Goal: Task Accomplishment & Management: Manage account settings

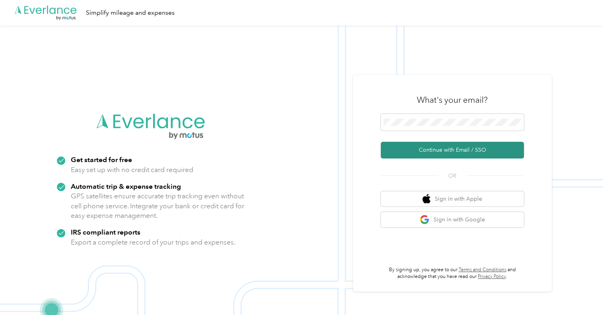
click at [455, 149] on button "Continue with Email / SSO" at bounding box center [452, 150] width 143 height 17
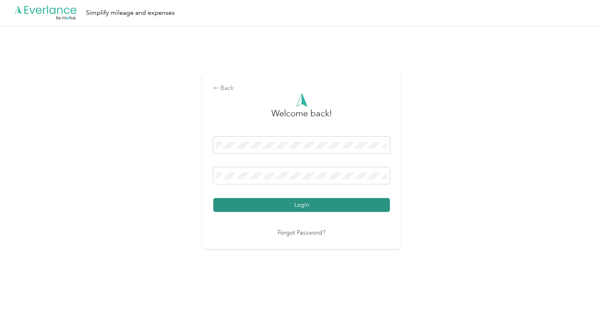
click at [317, 203] on button "Login" at bounding box center [301, 205] width 177 height 14
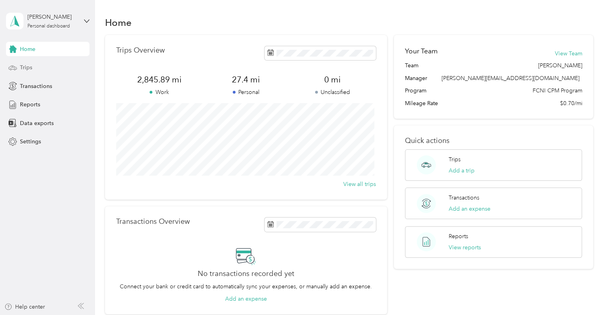
click at [24, 63] on div "Trips" at bounding box center [48, 67] width 84 height 14
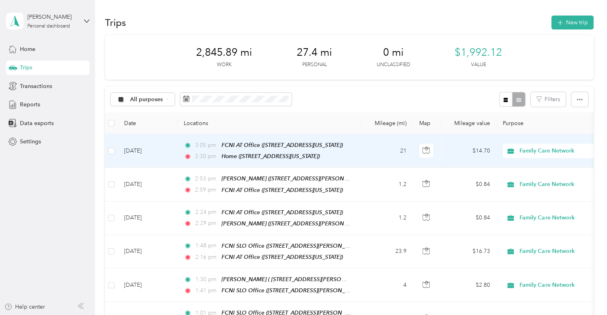
click at [166, 150] on td "[DATE]" at bounding box center [148, 150] width 60 height 33
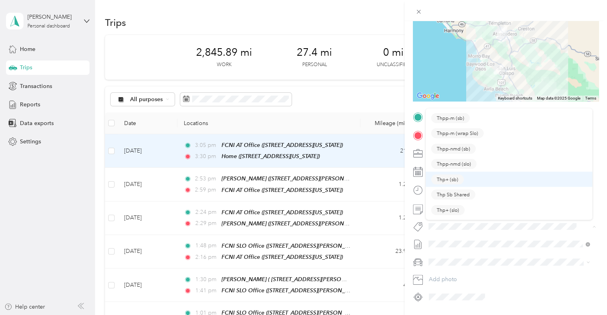
scroll to position [26, 0]
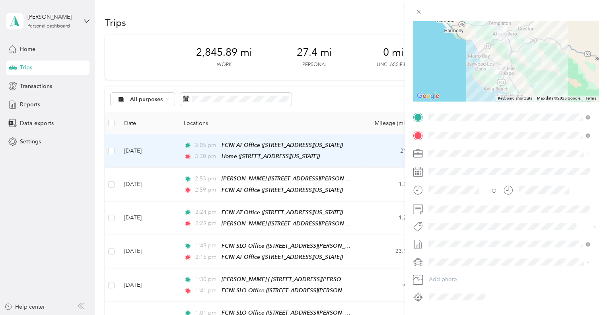
click at [455, 196] on span "Thp+ (slo)" at bounding box center [448, 196] width 22 height 7
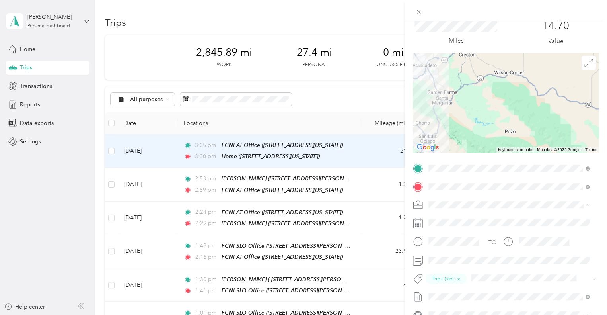
scroll to position [0, 0]
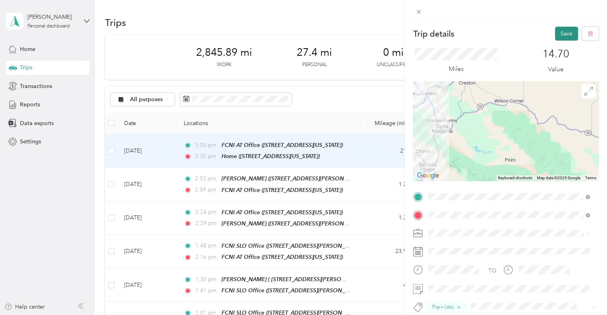
click at [559, 34] on button "Save" at bounding box center [566, 34] width 23 height 14
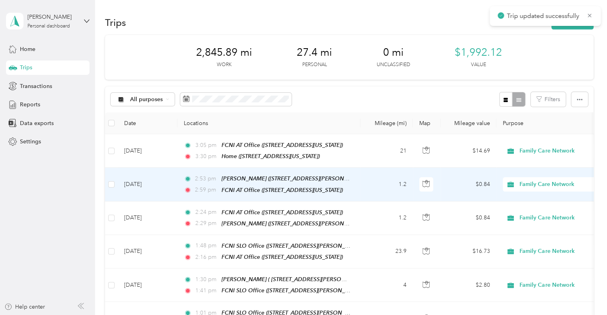
click at [165, 184] on td "[DATE]" at bounding box center [148, 184] width 60 height 33
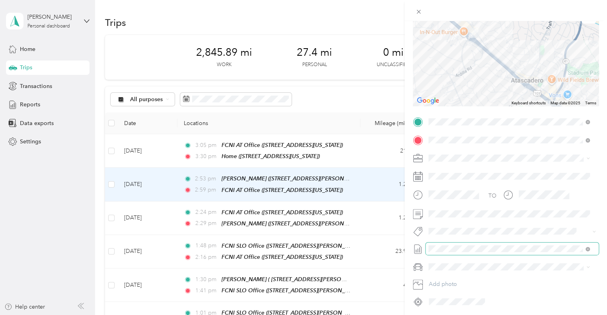
scroll to position [80, 0]
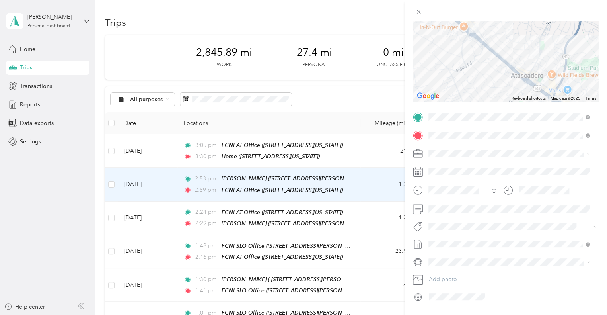
click at [447, 253] on span "Thp+ (slo)" at bounding box center [448, 255] width 22 height 7
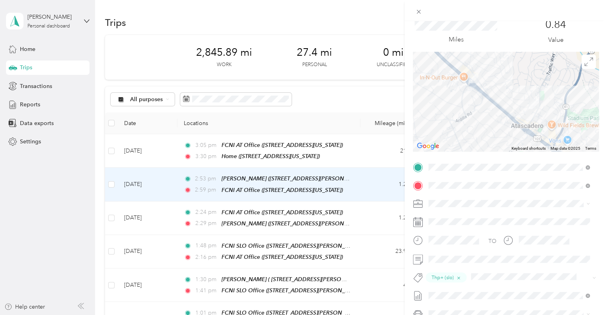
scroll to position [0, 0]
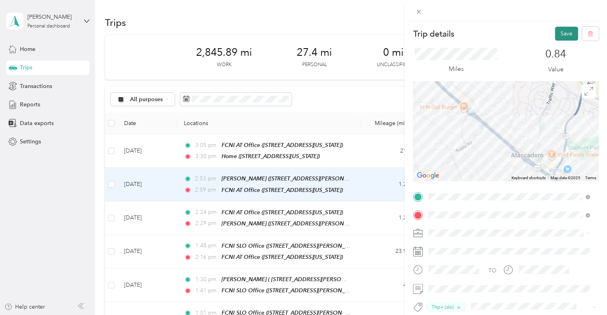
click at [560, 30] on button "Save" at bounding box center [566, 34] width 23 height 14
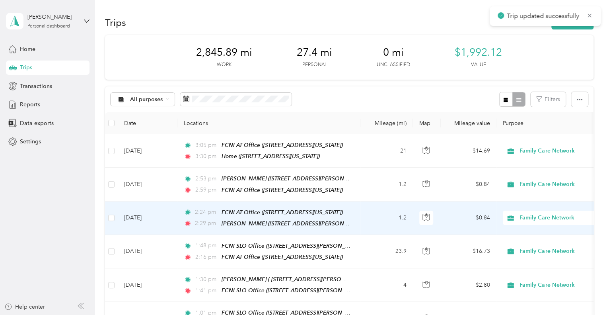
click at [166, 213] on td "[DATE]" at bounding box center [148, 217] width 60 height 33
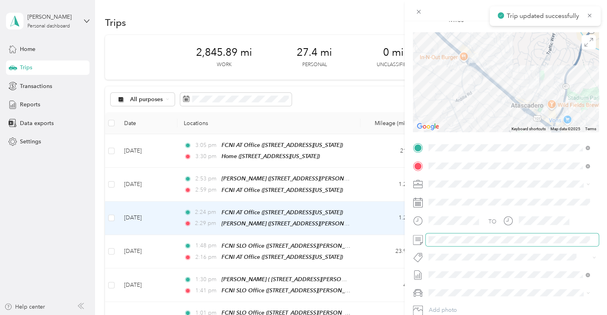
scroll to position [103, 0]
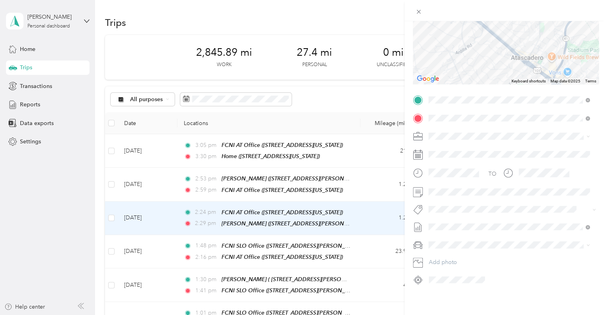
click at [453, 228] on span "Thp+ (slo)" at bounding box center [448, 228] width 22 height 7
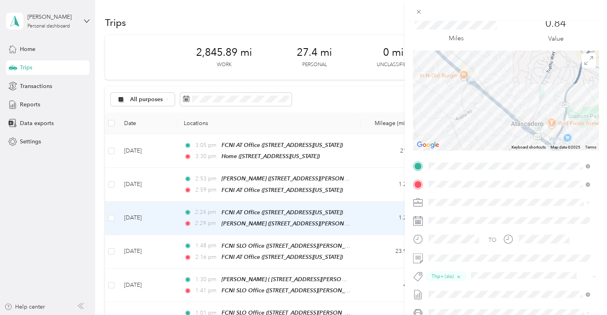
scroll to position [10, 0]
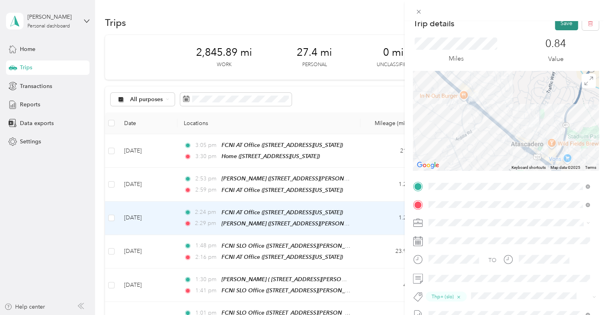
click at [562, 21] on button "Save" at bounding box center [566, 23] width 23 height 14
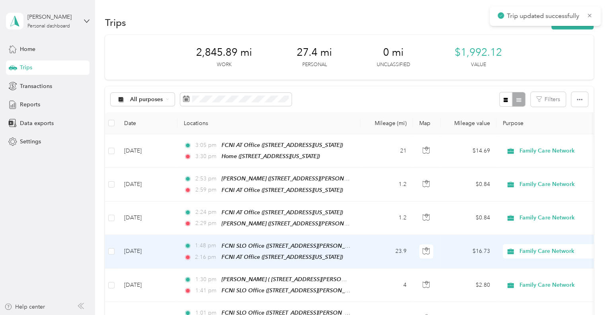
click at [164, 248] on td "[DATE]" at bounding box center [148, 251] width 60 height 33
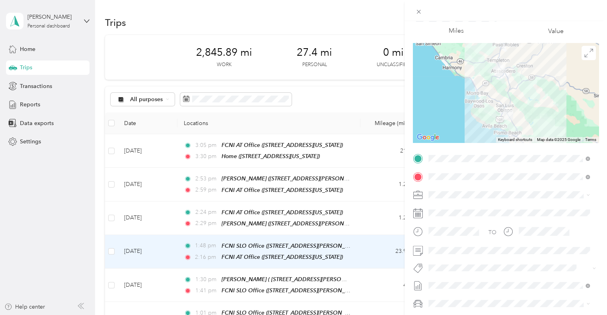
scroll to position [80, 0]
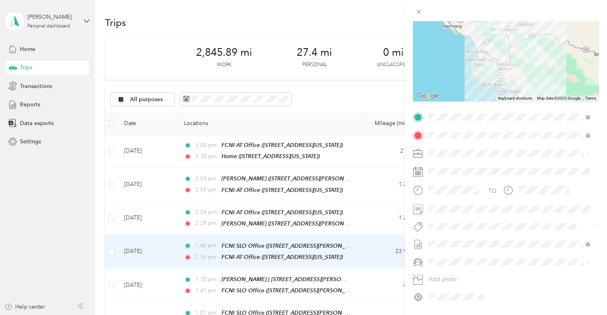
click at [444, 255] on span "Thp+ (slo)" at bounding box center [448, 255] width 22 height 7
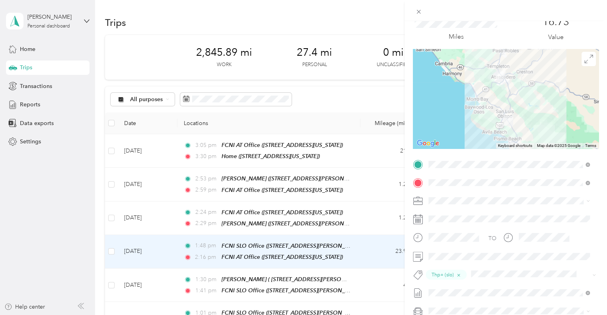
scroll to position [0, 0]
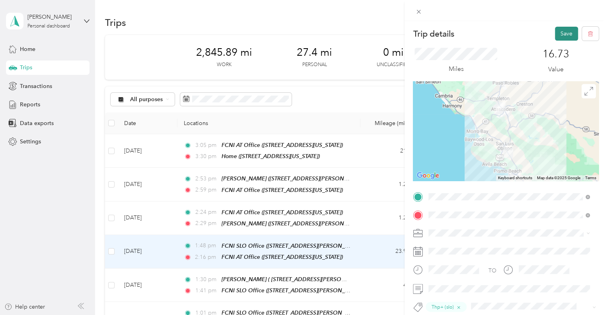
click at [562, 33] on button "Save" at bounding box center [566, 34] width 23 height 14
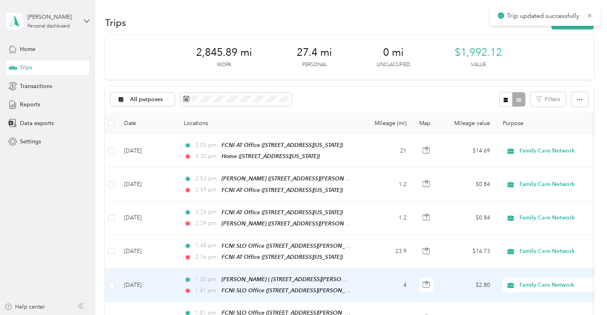
click at [169, 281] on td "[DATE]" at bounding box center [148, 284] width 60 height 33
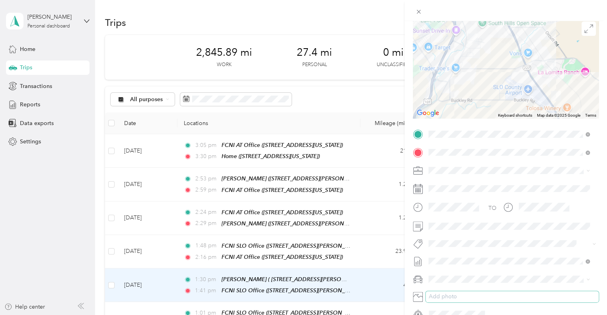
scroll to position [80, 0]
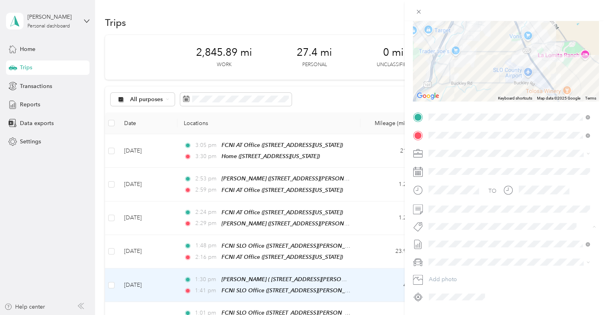
click at [452, 252] on span "Thp+ (slo)" at bounding box center [448, 255] width 22 height 7
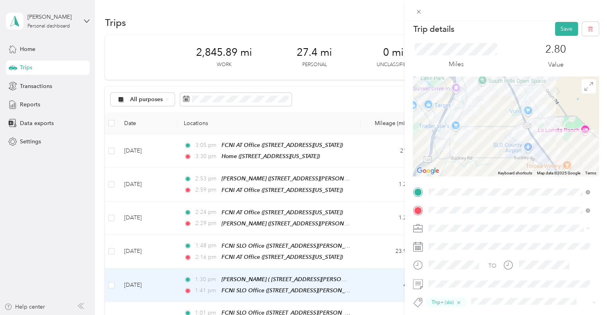
scroll to position [0, 0]
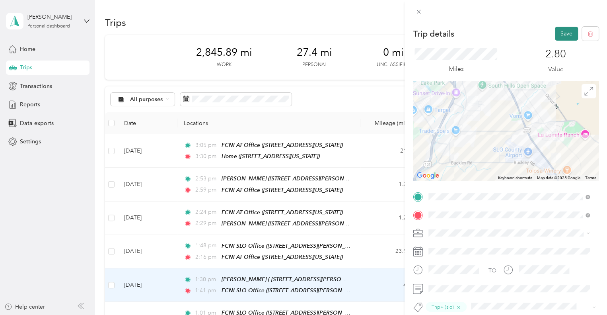
click at [559, 31] on button "Save" at bounding box center [566, 34] width 23 height 14
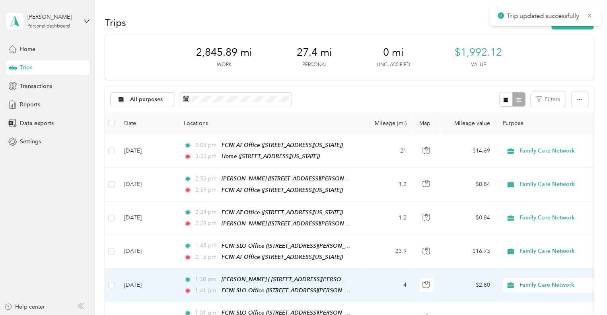
click at [174, 286] on td "[DATE]" at bounding box center [148, 284] width 60 height 33
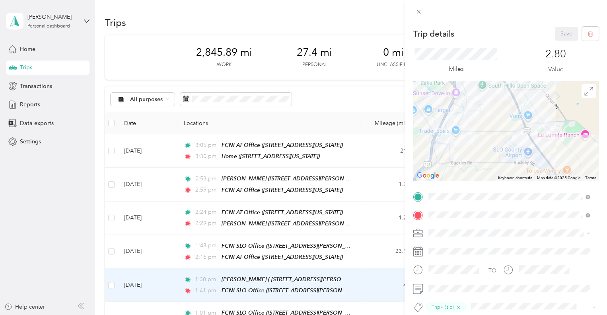
click at [172, 308] on div "Trip details Save This trip cannot be edited because it is either under review,…" at bounding box center [303, 157] width 607 height 315
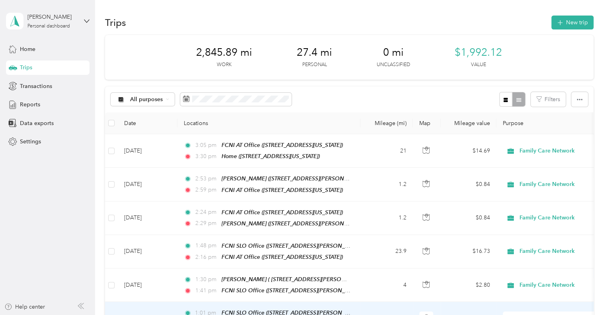
click at [166, 303] on td "[DATE]" at bounding box center [148, 318] width 60 height 33
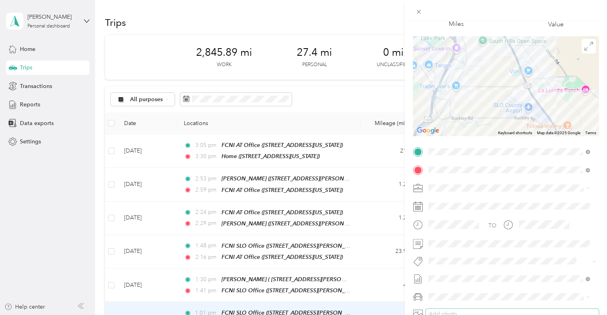
scroll to position [80, 0]
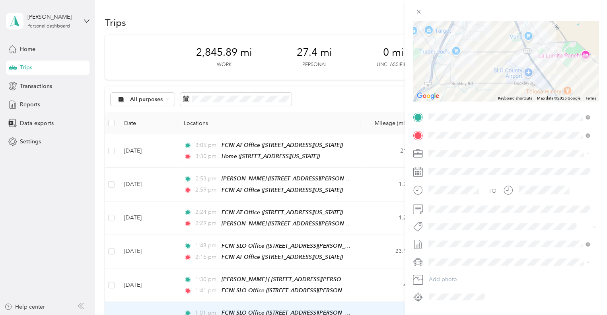
click at [446, 256] on button "Thp+ (slo)" at bounding box center [447, 255] width 33 height 10
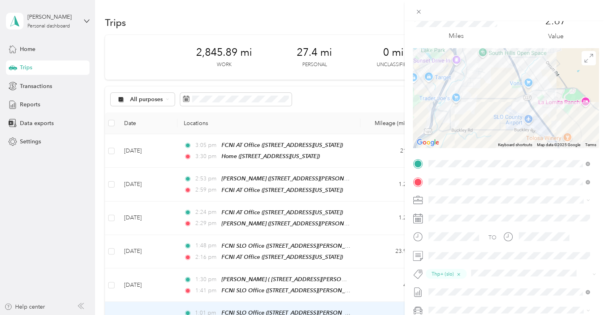
scroll to position [0, 0]
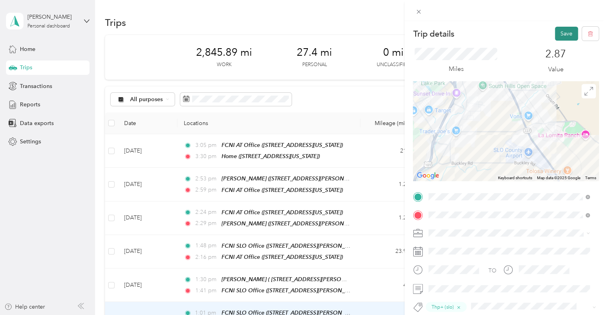
click at [555, 30] on button "Save" at bounding box center [566, 34] width 23 height 14
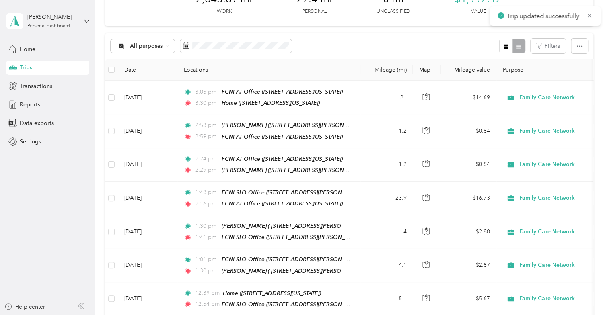
scroll to position [119, 0]
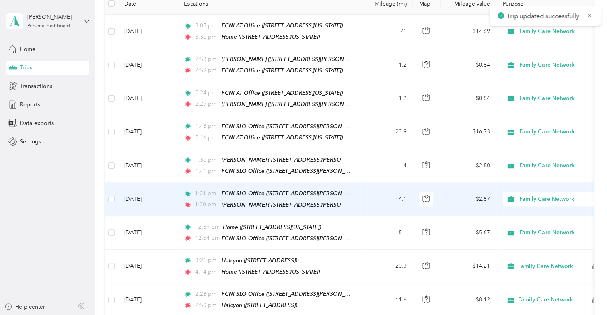
click at [174, 195] on td "[DATE]" at bounding box center [148, 198] width 60 height 33
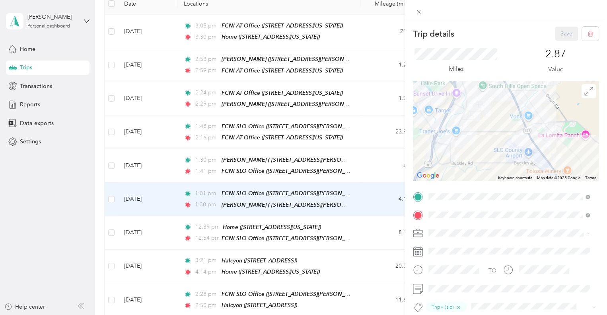
click at [171, 230] on div "Trip details Save This trip cannot be edited because it is either under review,…" at bounding box center [303, 157] width 607 height 315
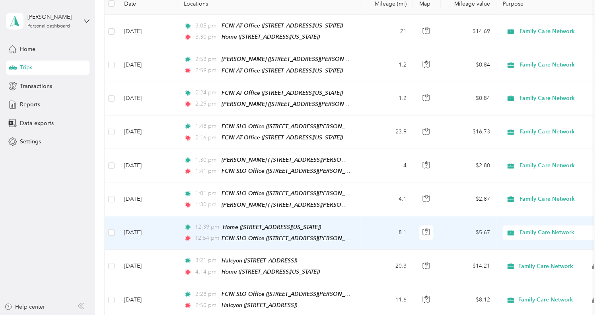
click at [171, 230] on td "[DATE]" at bounding box center [148, 232] width 60 height 33
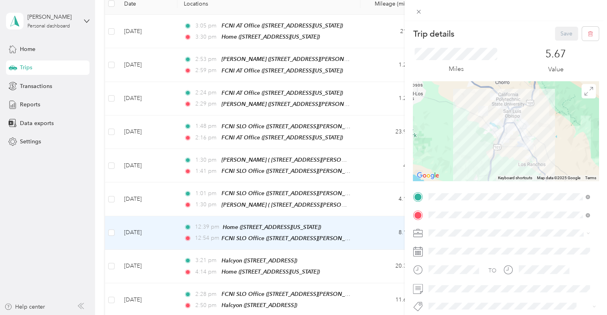
scroll to position [80, 0]
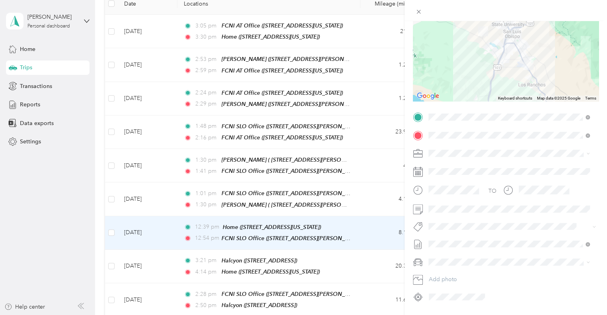
click at [432, 314] on div "Trip details Save This trip cannot be edited because it is either under review,…" at bounding box center [301, 315] width 603 height 0
click at [446, 253] on span "Thp+ (slo)" at bounding box center [448, 255] width 22 height 7
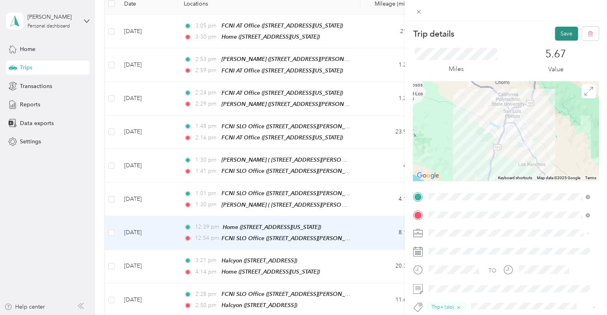
click at [555, 31] on button "Save" at bounding box center [566, 34] width 23 height 14
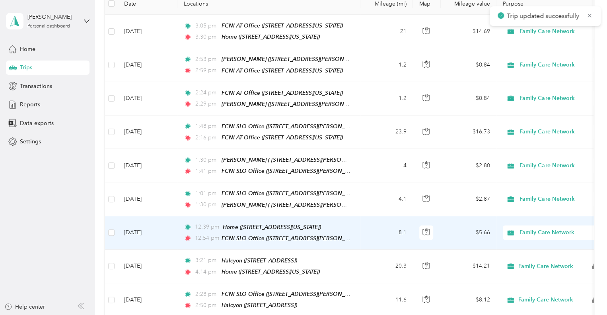
click at [164, 226] on td "[DATE]" at bounding box center [148, 232] width 60 height 33
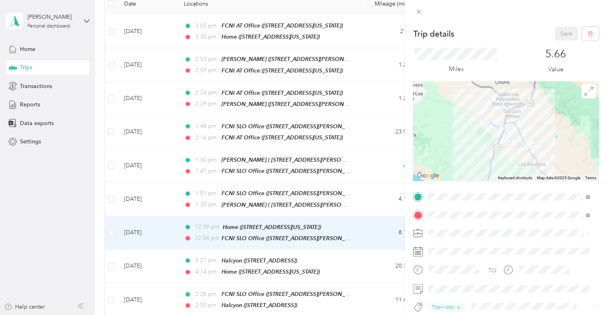
click at [163, 189] on div "Trip details Save This trip cannot be edited because it is either under review,…" at bounding box center [303, 157] width 607 height 315
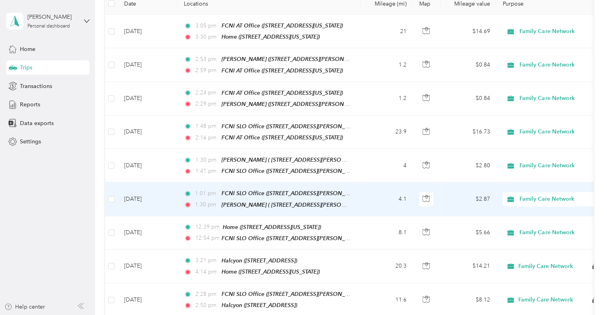
click at [163, 189] on td "[DATE]" at bounding box center [148, 198] width 60 height 33
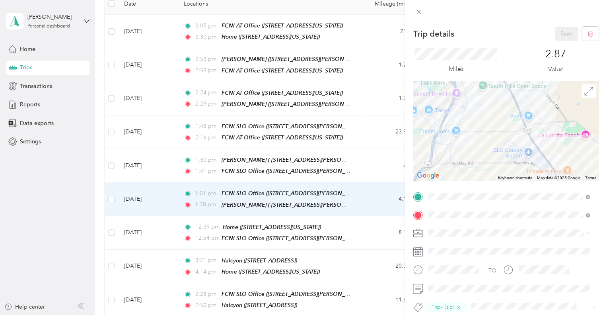
click at [163, 160] on div "Trip details Save This trip cannot be edited because it is either under review,…" at bounding box center [303, 157] width 607 height 315
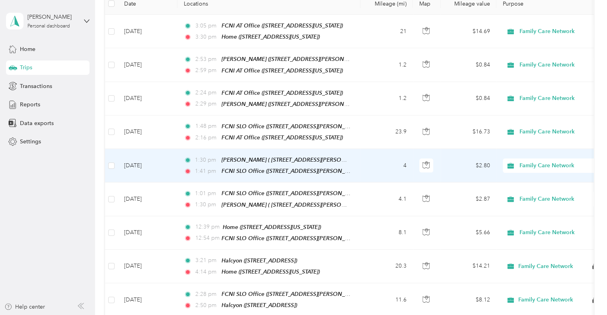
click at [163, 160] on td "[DATE]" at bounding box center [148, 165] width 60 height 33
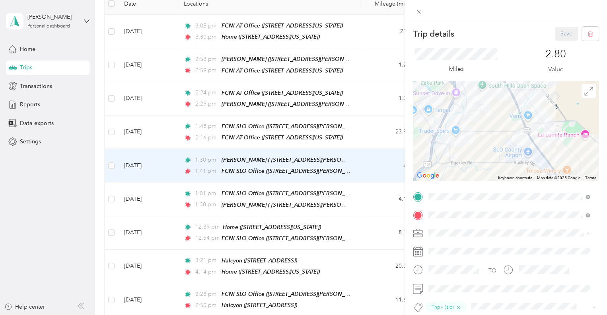
click at [165, 125] on div "Trip details Save This trip cannot be edited because it is either under review,…" at bounding box center [303, 157] width 607 height 315
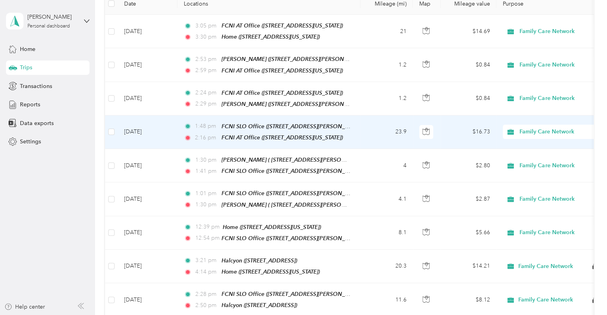
click at [166, 125] on td "[DATE]" at bounding box center [148, 131] width 60 height 33
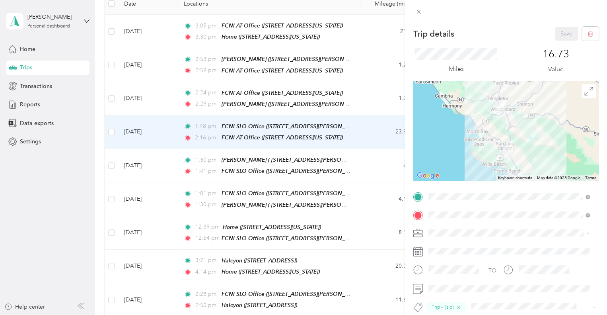
click at [171, 93] on div "Trip details Save This trip cannot be edited because it is either under review,…" at bounding box center [303, 157] width 607 height 315
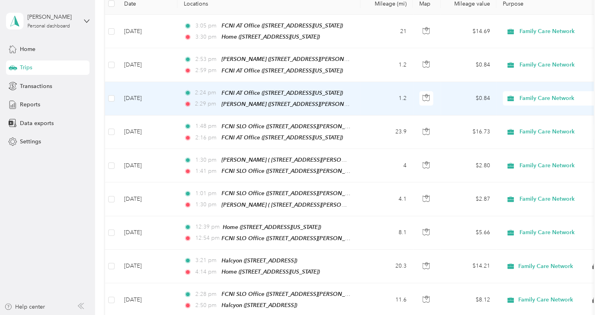
click at [166, 94] on td "[DATE]" at bounding box center [148, 98] width 60 height 33
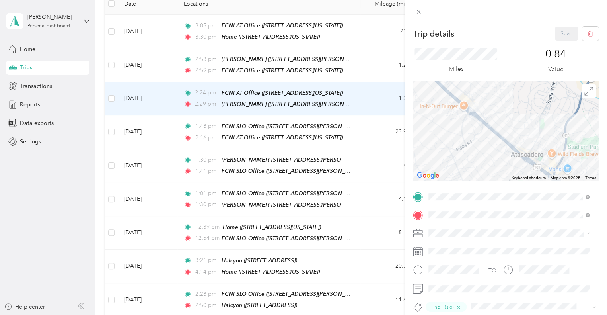
click at [155, 58] on div "Trip details Save This trip cannot be edited because it is either under review,…" at bounding box center [303, 157] width 607 height 315
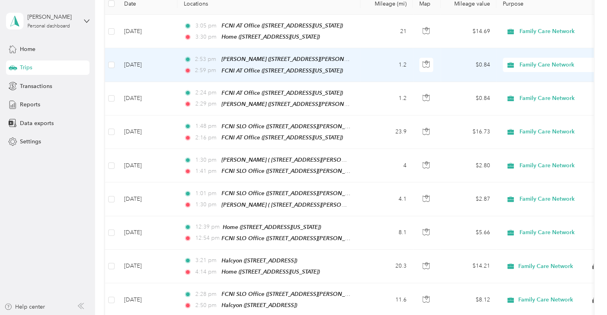
click at [164, 60] on td "[DATE]" at bounding box center [148, 64] width 60 height 33
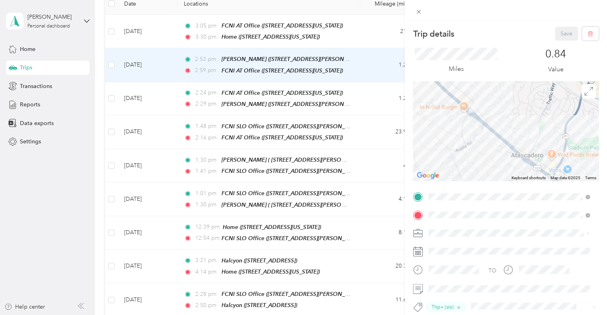
click at [172, 31] on div "Trip details Save This trip cannot be edited because it is either under review,…" at bounding box center [303, 157] width 607 height 315
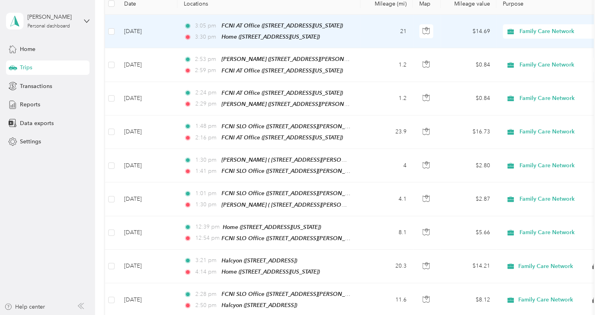
click at [172, 31] on td "[DATE]" at bounding box center [148, 31] width 60 height 33
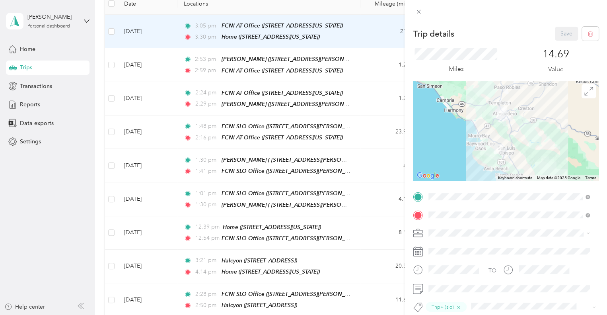
click at [172, 31] on div "Trip details Save This trip cannot be edited because it is either under review,…" at bounding box center [303, 157] width 607 height 315
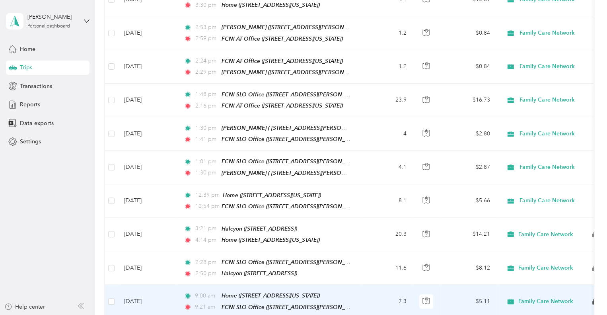
scroll to position [239, 0]
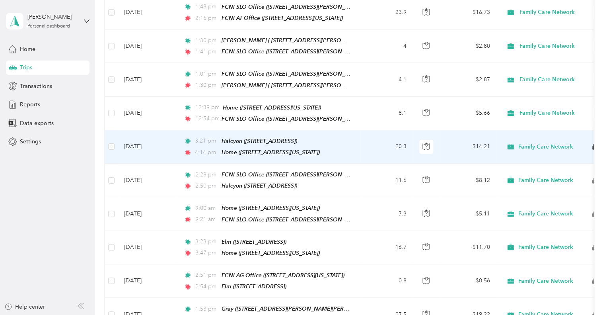
click at [172, 141] on td "[DATE]" at bounding box center [148, 146] width 60 height 33
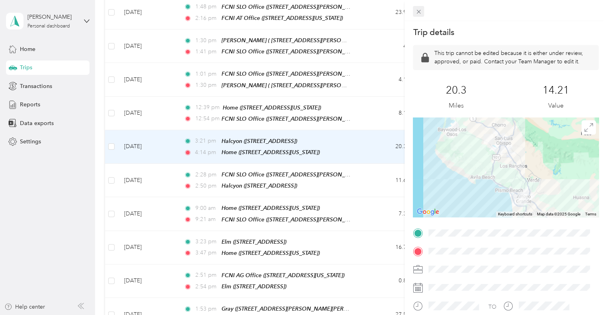
click at [416, 11] on icon at bounding box center [418, 11] width 7 height 7
